Goal: Information Seeking & Learning: Learn about a topic

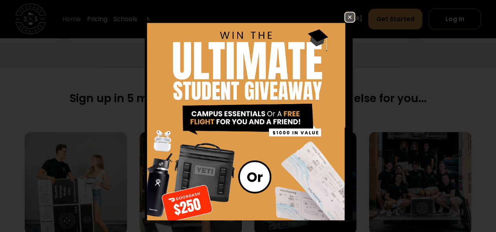
scroll to position [175, 0]
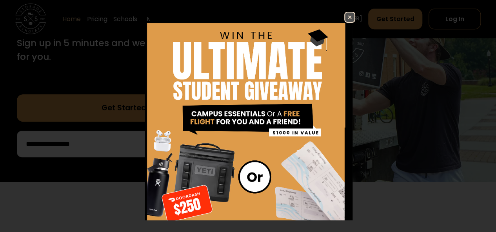
click at [345, 17] on img at bounding box center [349, 17] width 9 height 9
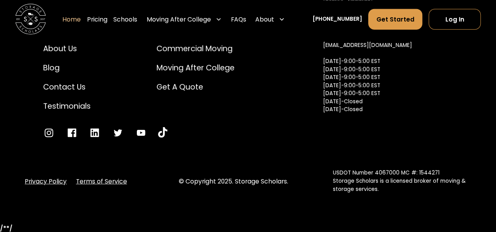
scroll to position [2647, 0]
